Goal: Task Accomplishment & Management: Use online tool/utility

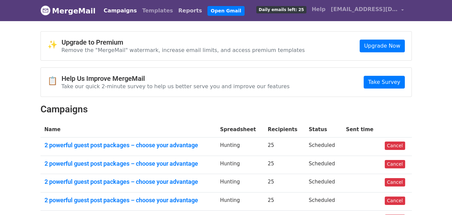
drag, startPoint x: 171, startPoint y: 10, endPoint x: 174, endPoint y: 12, distance: 3.9
click at [176, 11] on link "Reports" at bounding box center [190, 10] width 29 height 13
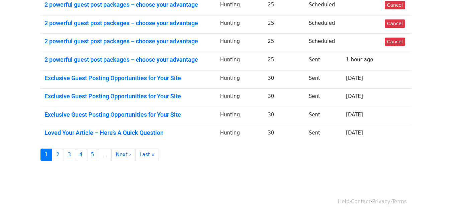
scroll to position [9, 0]
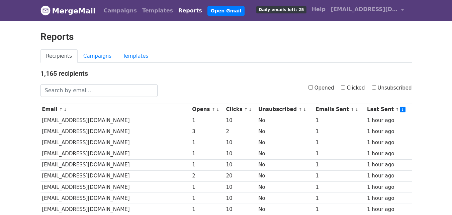
click at [345, 89] on input "Clicked" at bounding box center [343, 87] width 4 height 4
checkbox input "true"
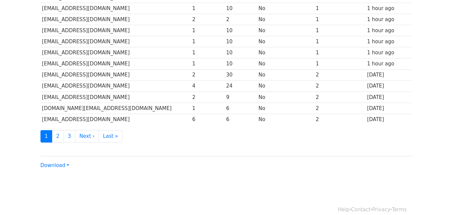
scroll to position [331, 0]
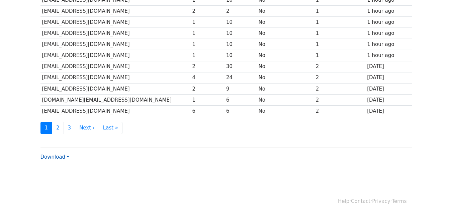
click at [66, 157] on link "Download" at bounding box center [54, 157] width 29 height 6
click at [66, 167] on link "CSV" at bounding box center [67, 169] width 53 height 11
